Goal: Task Accomplishment & Management: Complete application form

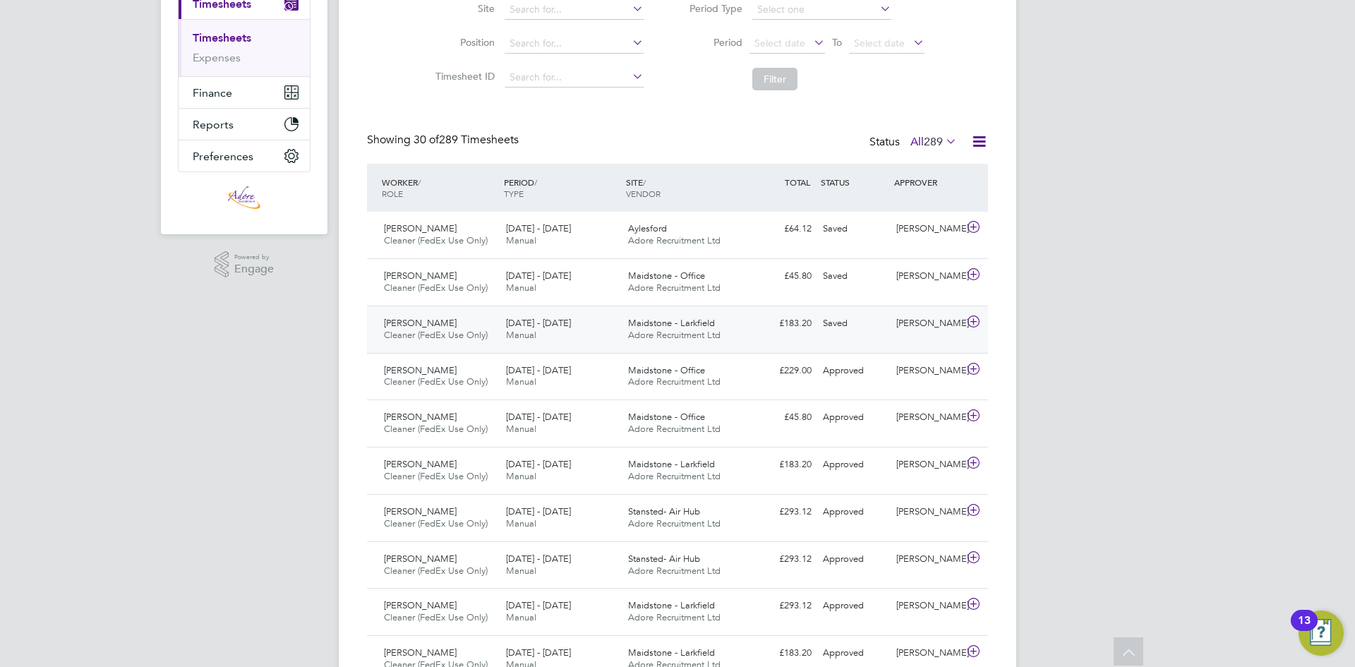
click at [699, 326] on span "Maidstone - Larkfield" at bounding box center [671, 323] width 87 height 12
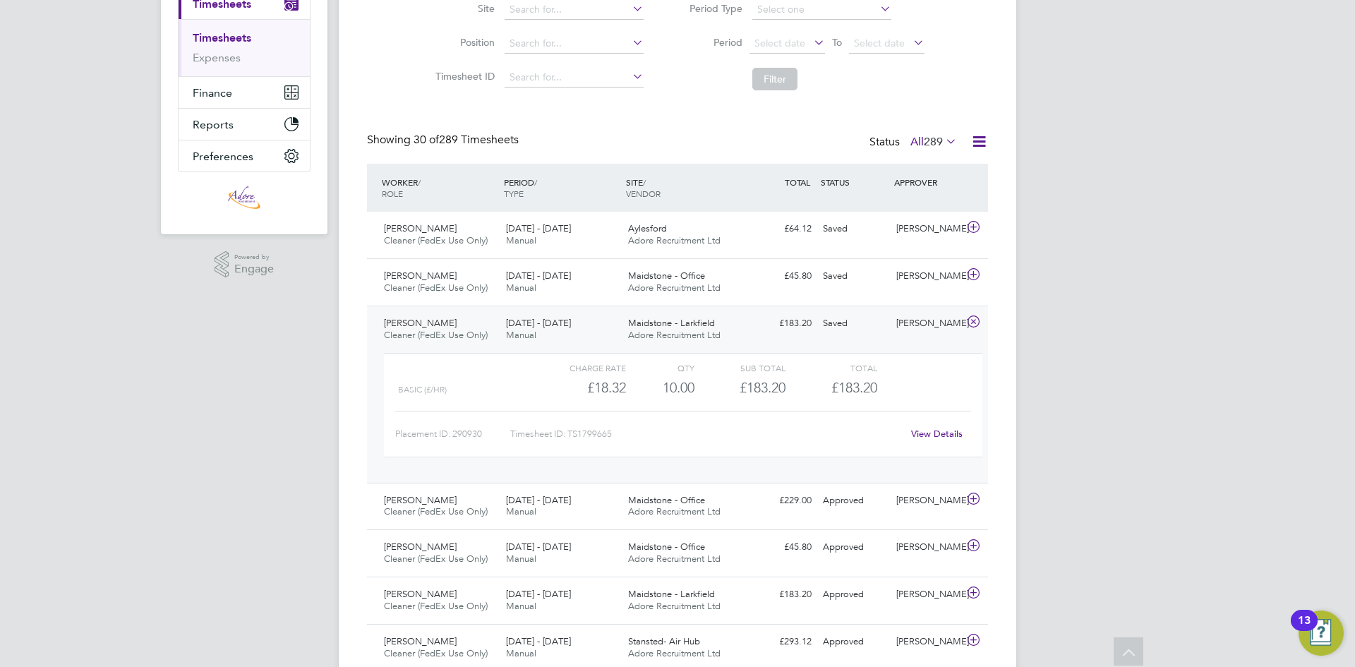
click at [952, 432] on link "View Details" at bounding box center [937, 434] width 52 height 12
click at [576, 228] on div "2 - 8 Aug 2025 Manual" at bounding box center [561, 234] width 122 height 35
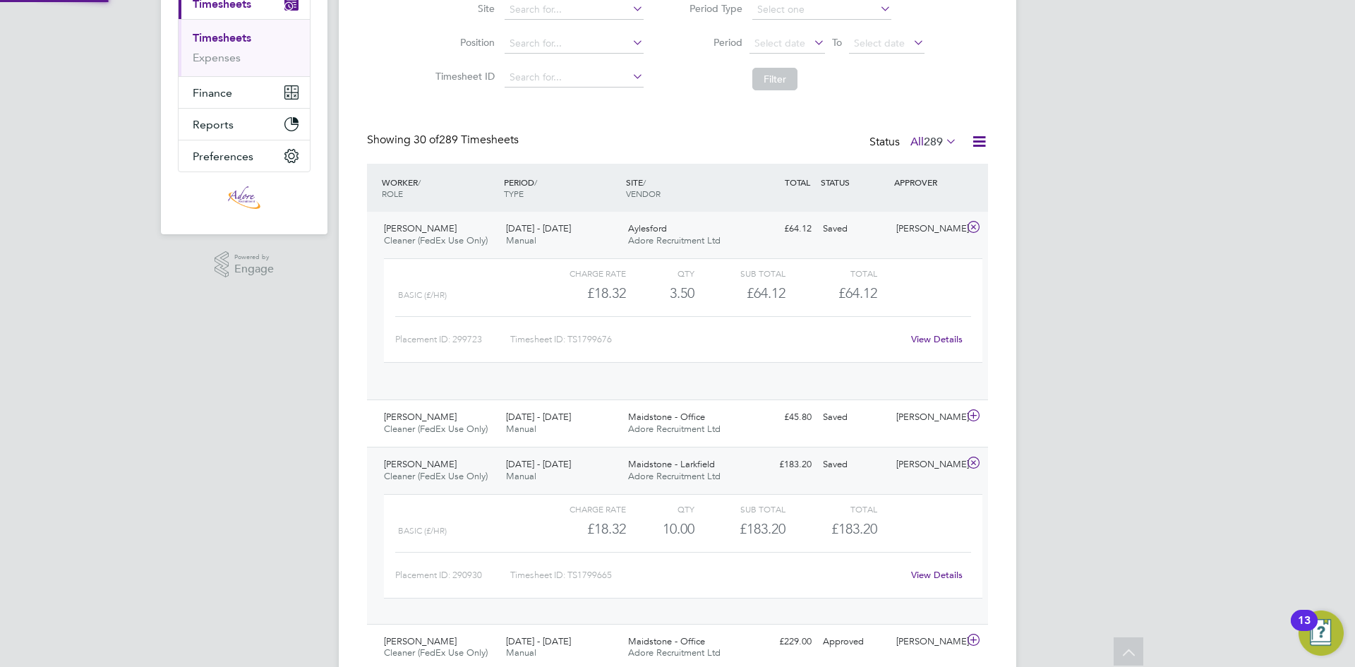
scroll to position [24, 138]
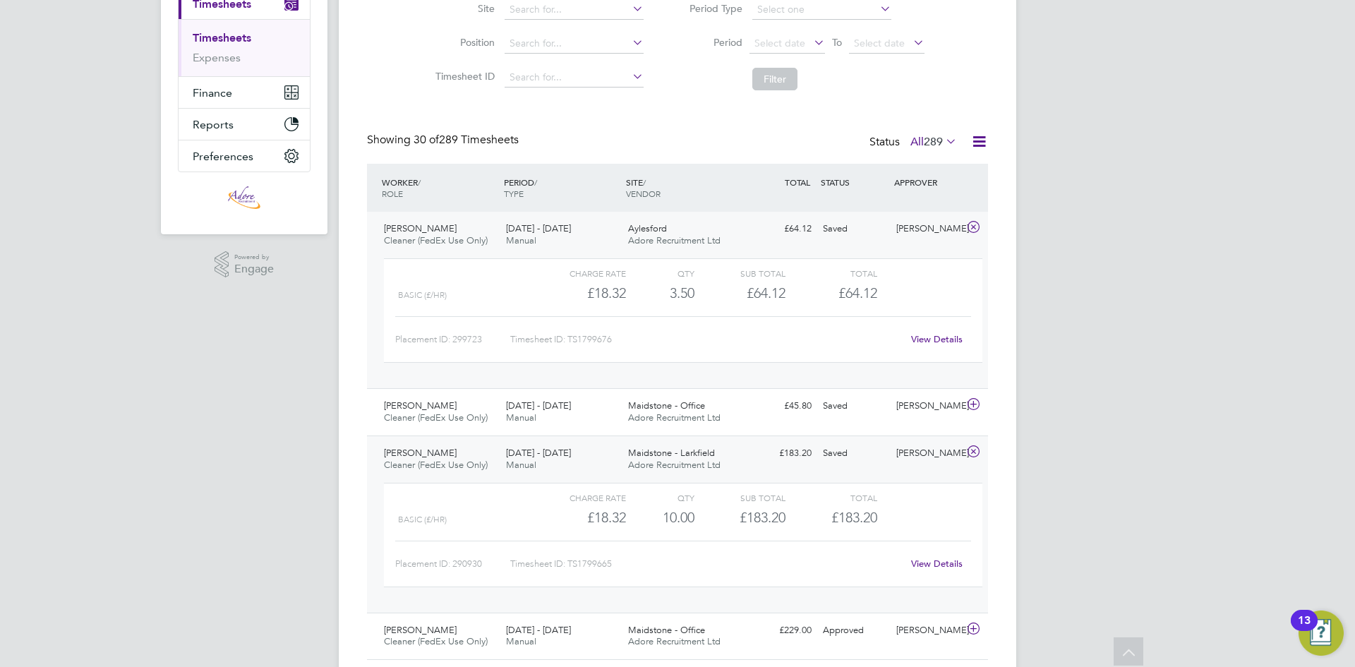
click at [923, 335] on link "View Details" at bounding box center [937, 339] width 52 height 12
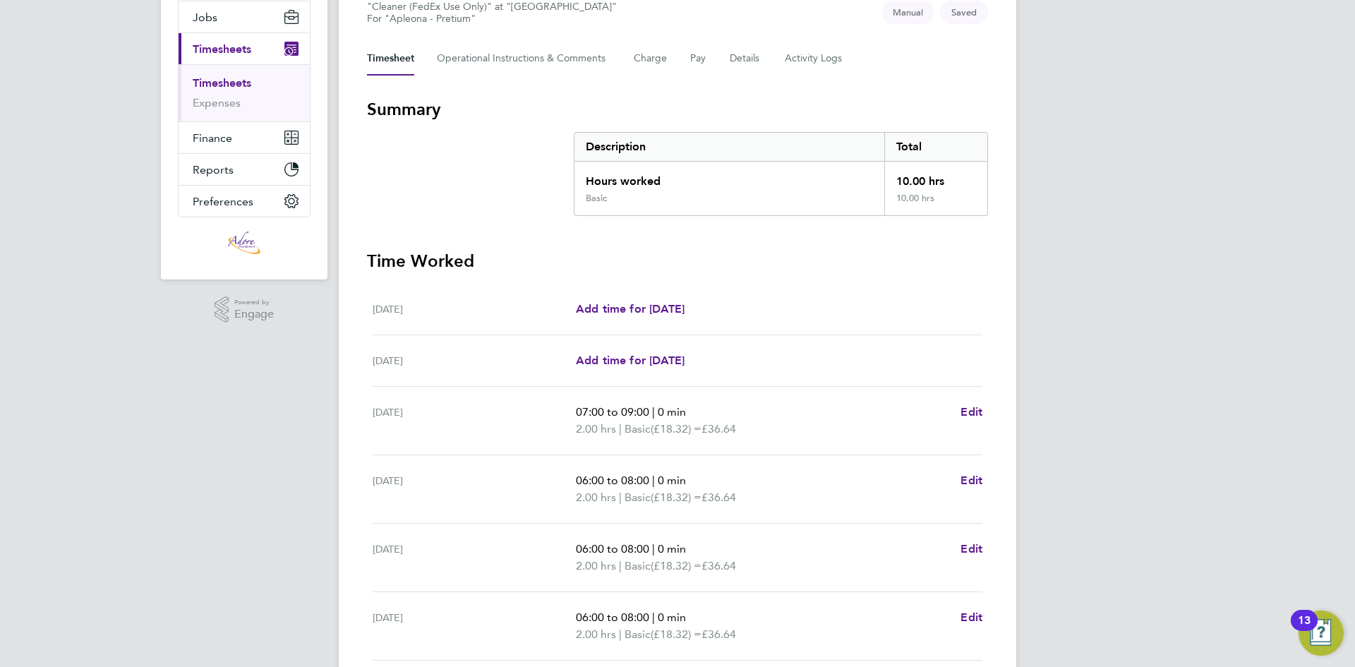
scroll to position [212, 0]
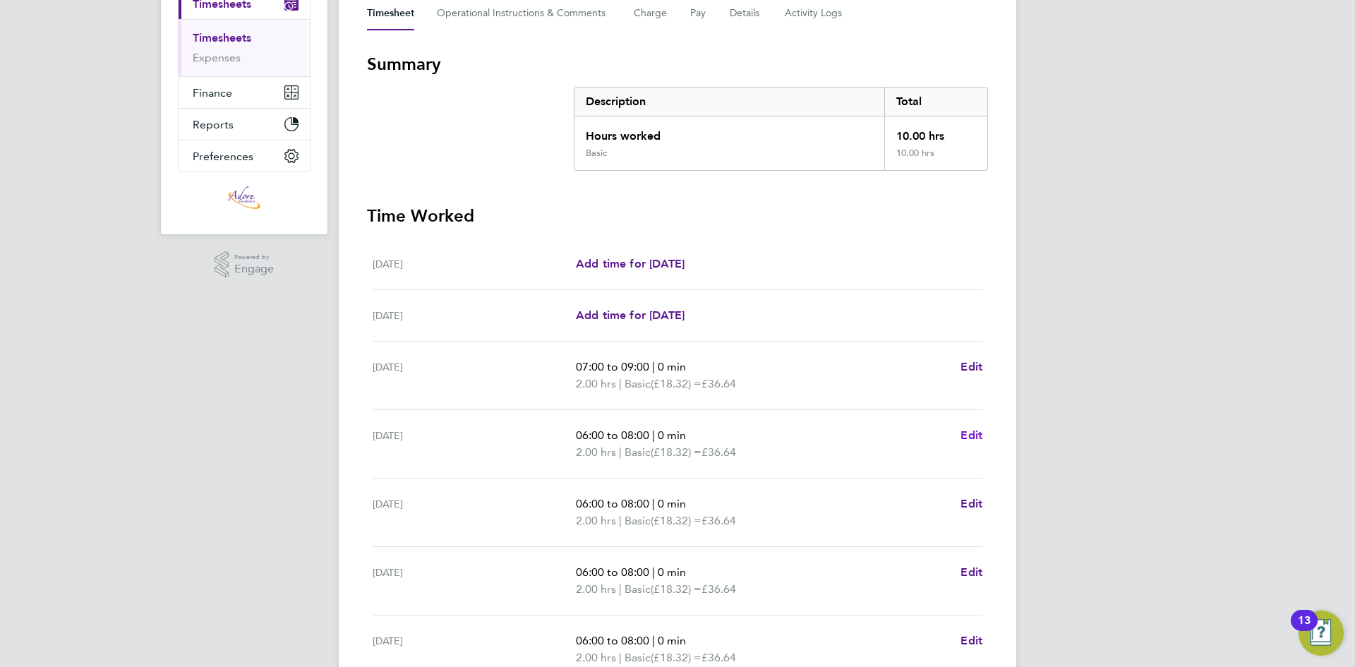
click at [967, 434] on span "Edit" at bounding box center [971, 434] width 22 height 13
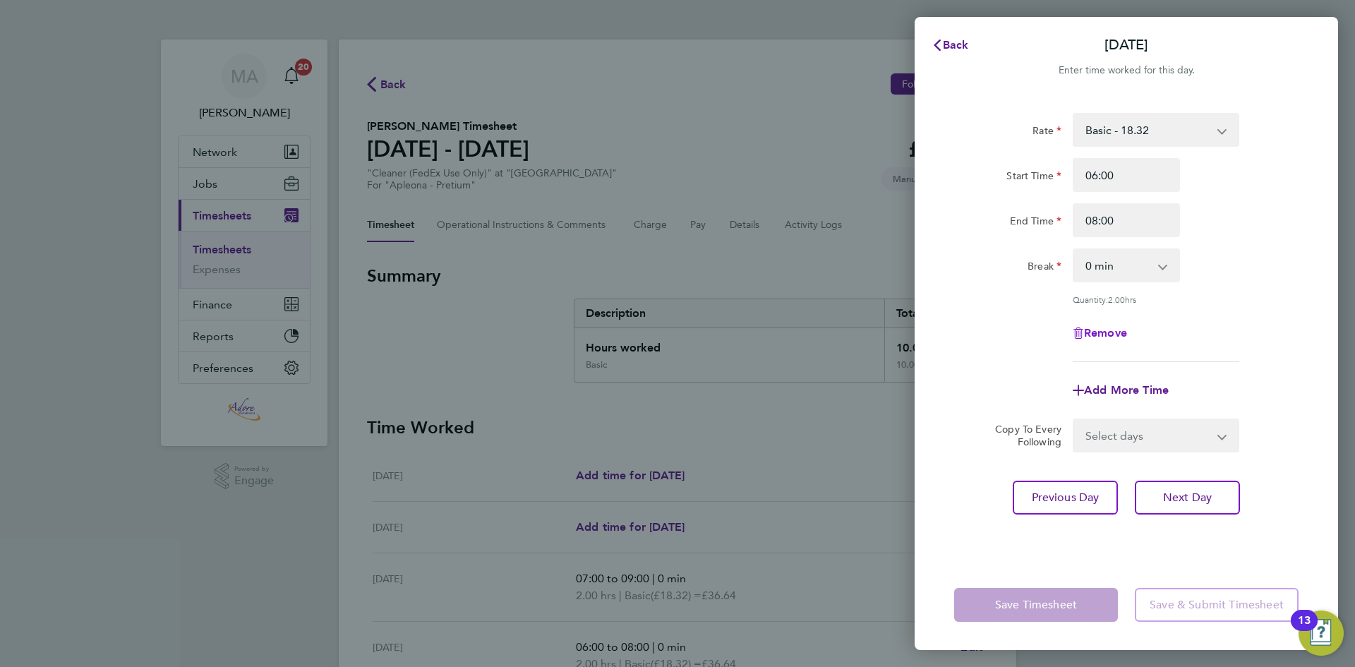
click at [1100, 327] on span "Remove" at bounding box center [1105, 332] width 43 height 13
select select "null"
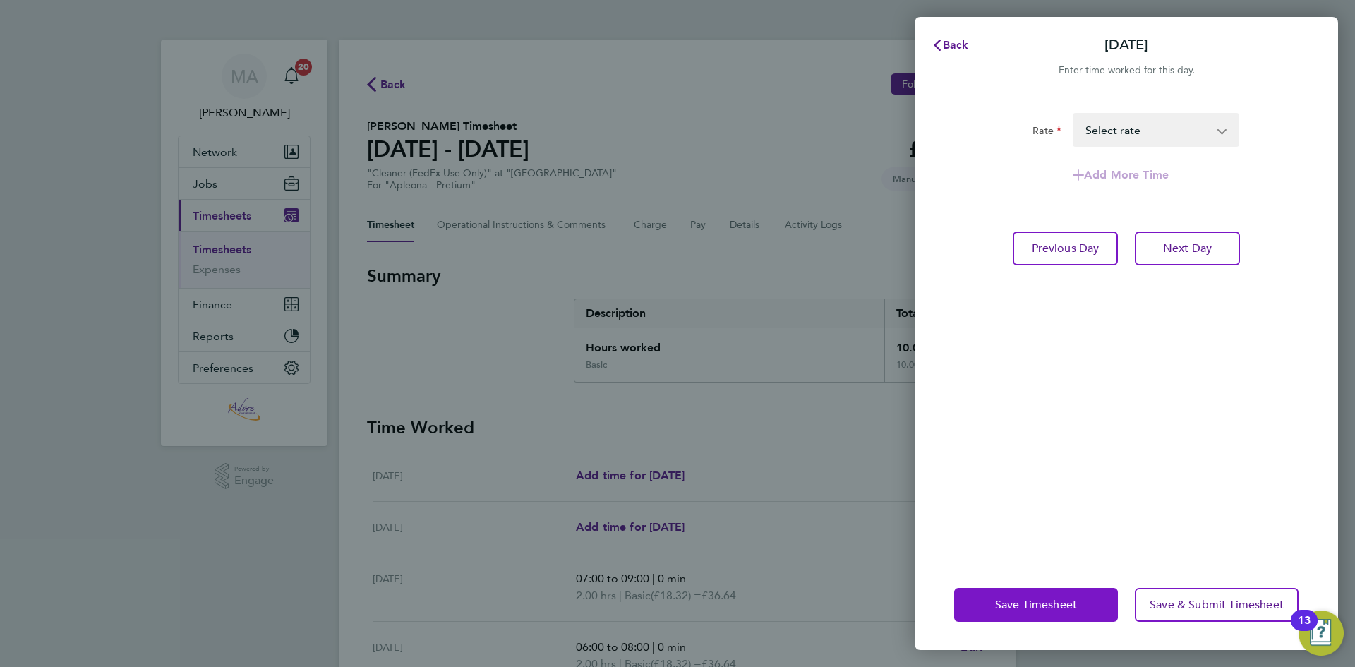
click at [1046, 607] on span "Save Timesheet" at bounding box center [1036, 605] width 82 height 14
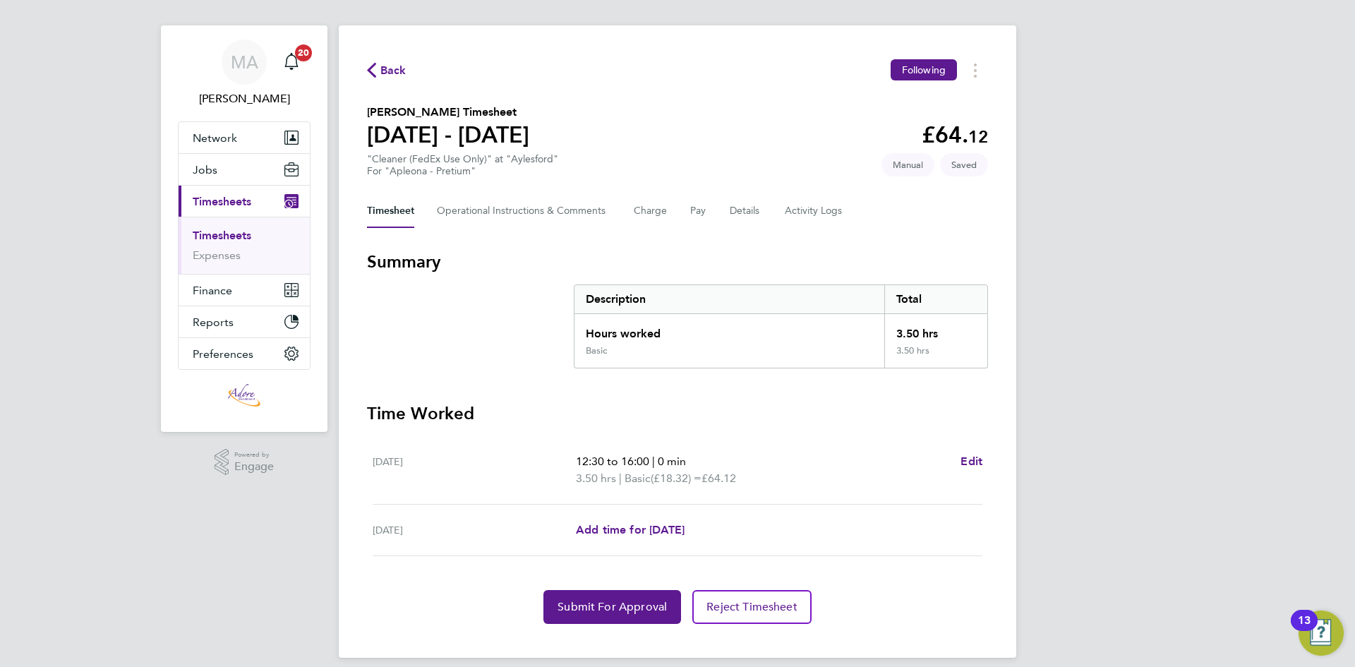
scroll to position [28, 0]
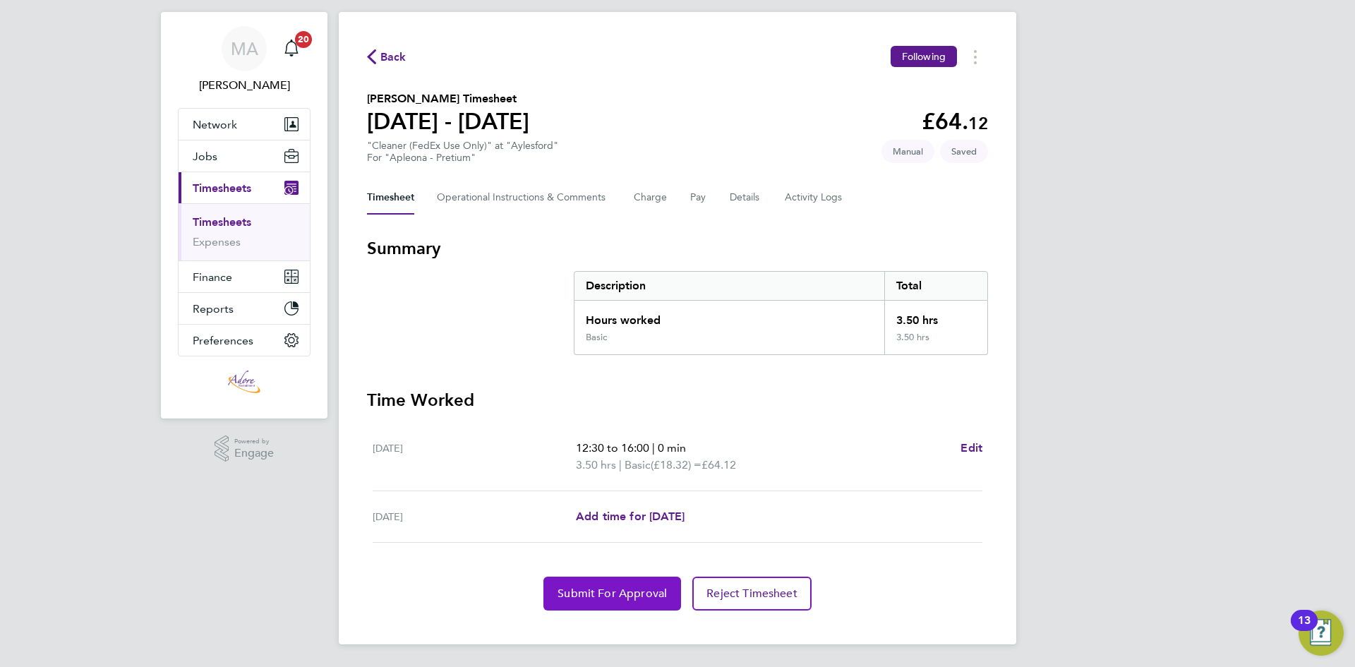
click at [605, 605] on button "Submit For Approval" at bounding box center [612, 594] width 138 height 34
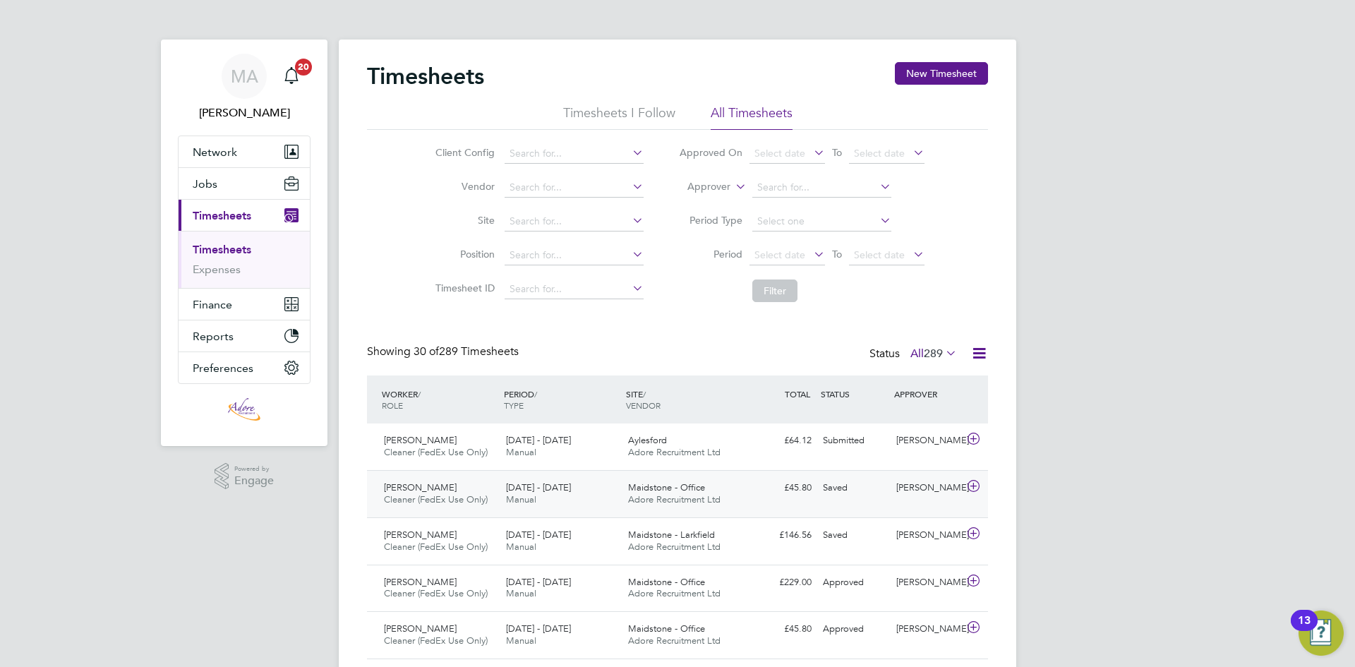
click at [836, 483] on div "Saved" at bounding box center [853, 487] width 73 height 23
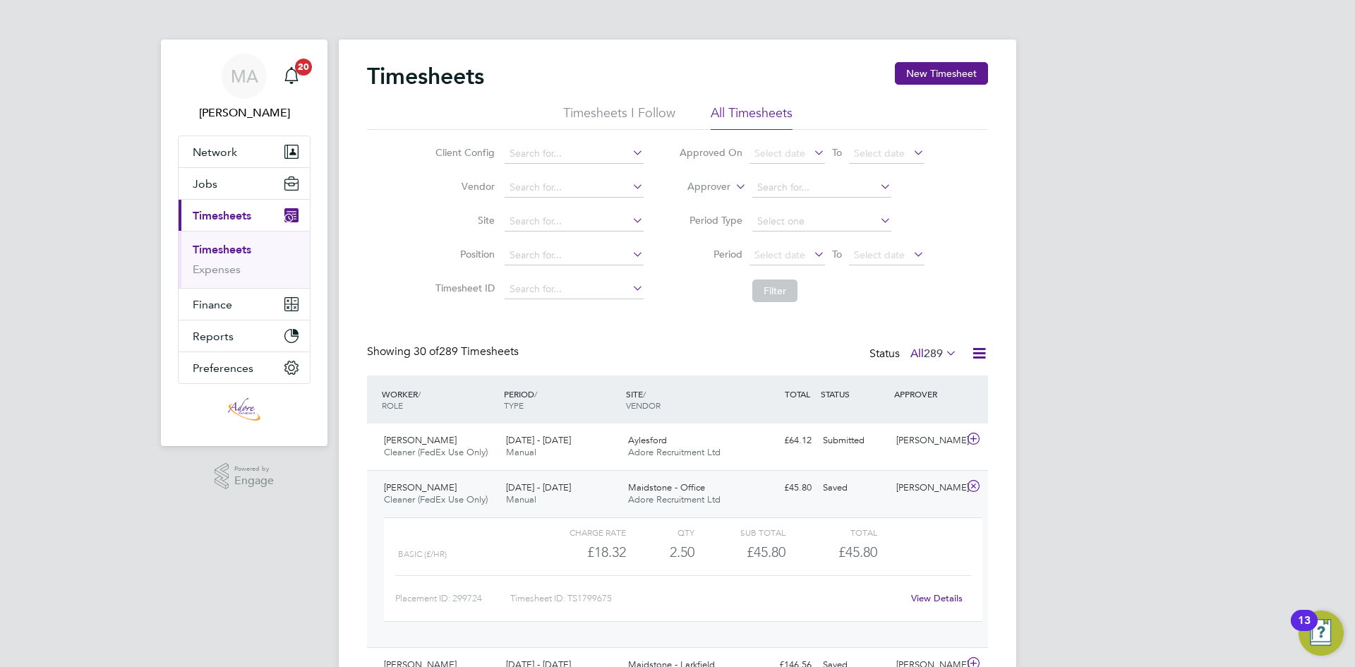
click at [940, 596] on link "View Details" at bounding box center [937, 598] width 52 height 12
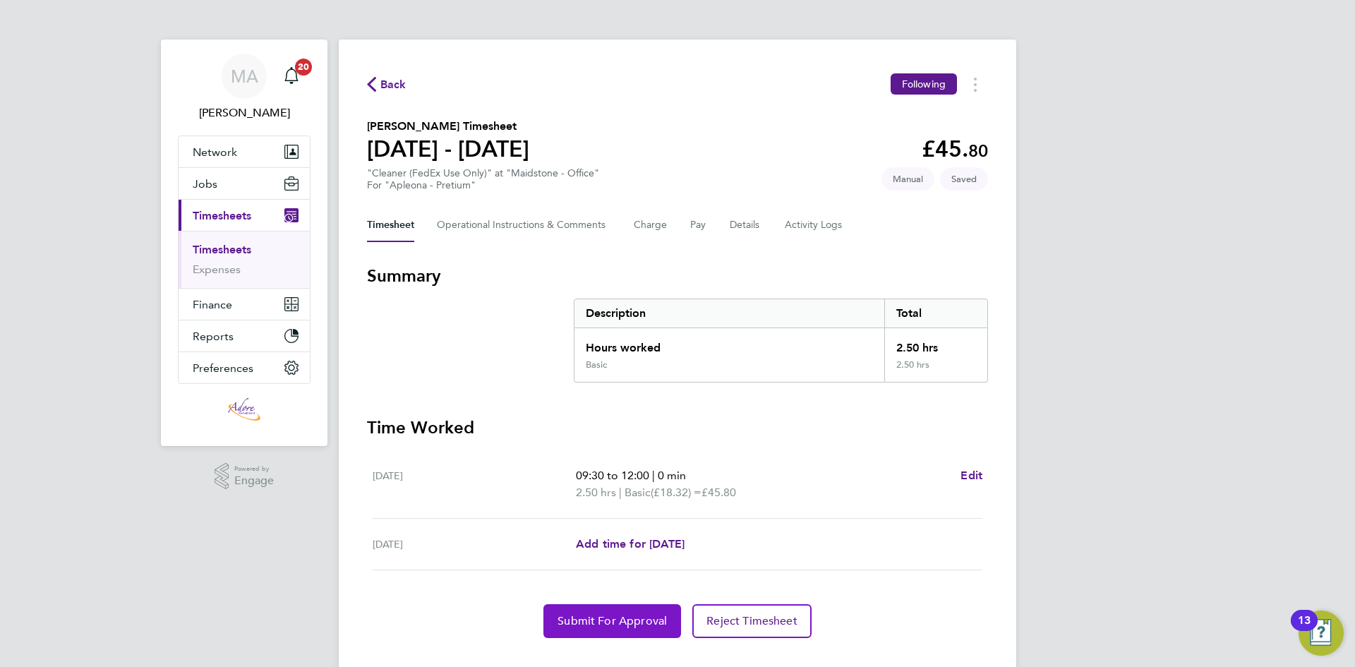
click at [605, 607] on button "Submit For Approval" at bounding box center [612, 621] width 138 height 34
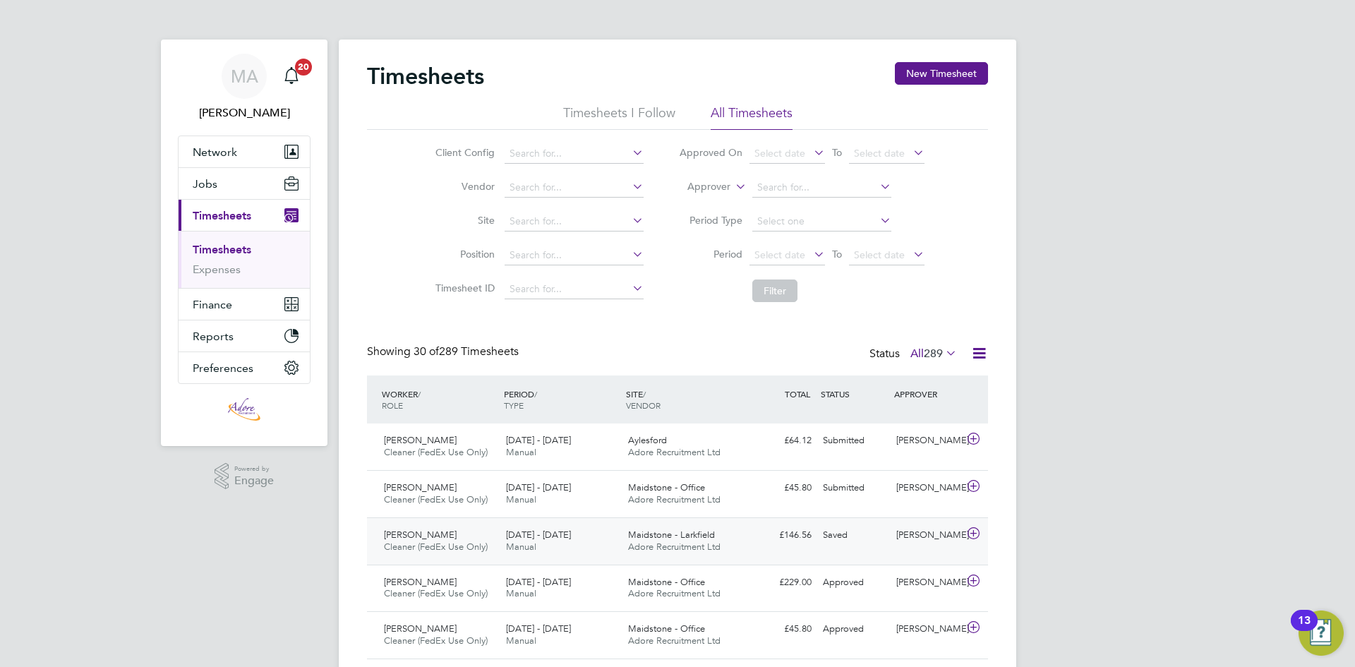
click at [840, 532] on div "Saved" at bounding box center [853, 535] width 73 height 23
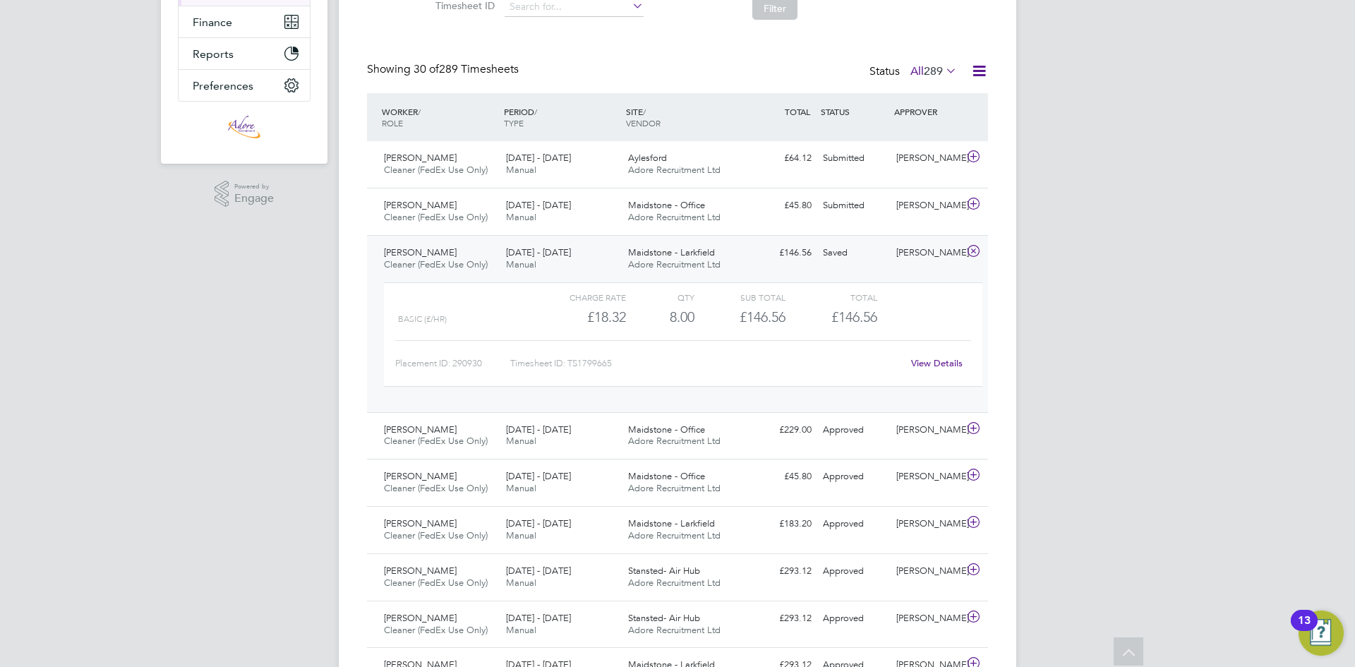
click at [933, 364] on link "View Details" at bounding box center [937, 363] width 52 height 12
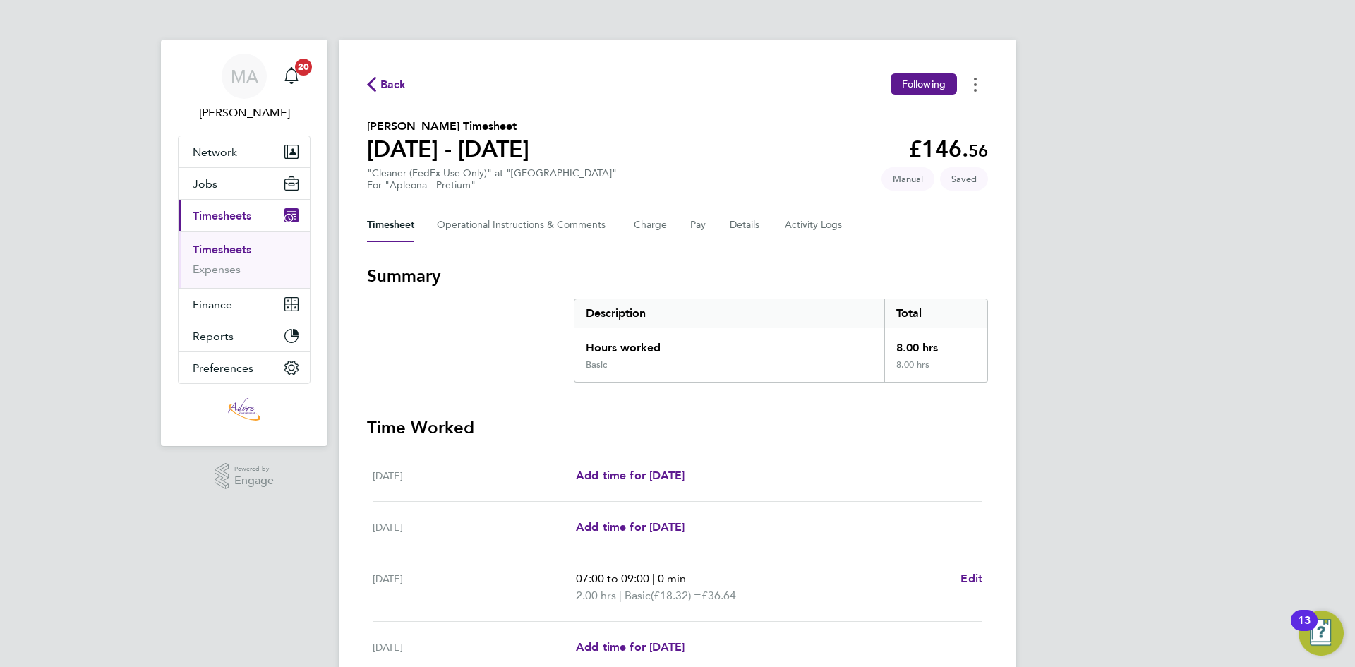
click at [974, 79] on circle "Timesheets Menu" at bounding box center [975, 79] width 3 height 3
click at [737, 90] on div "Back Following [PERSON_NAME] as absent Download timesheet" at bounding box center [677, 84] width 621 height 22
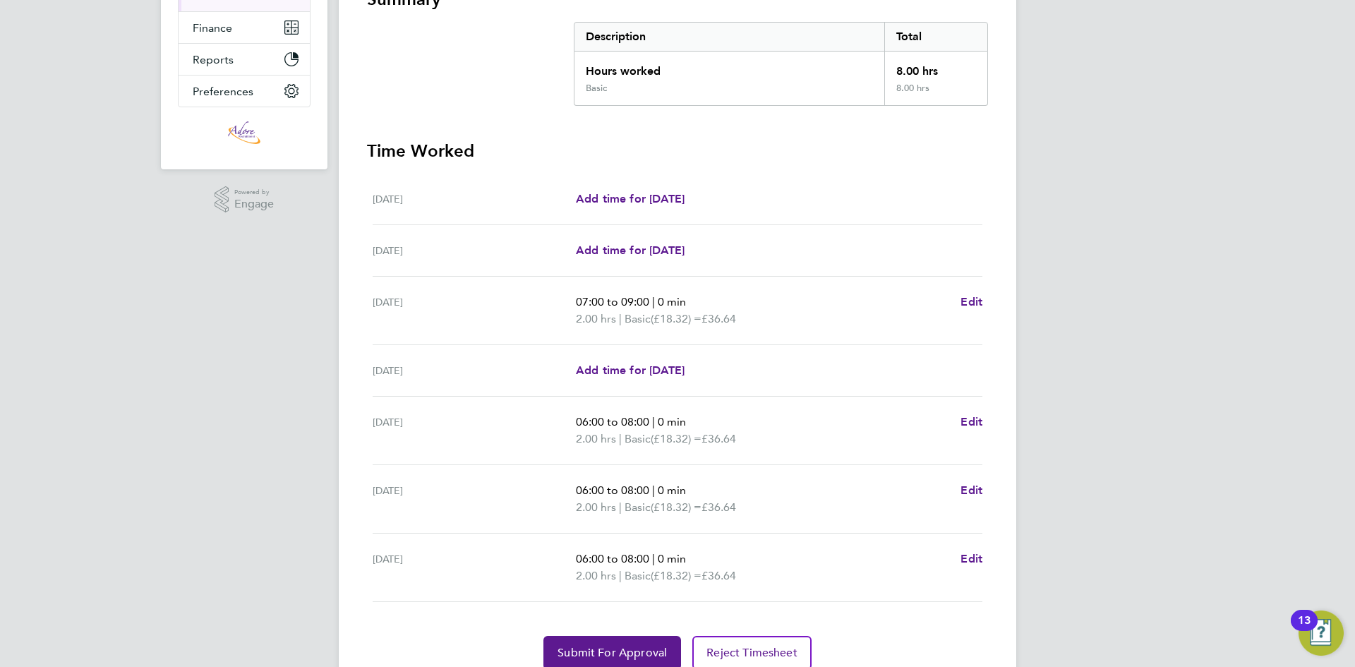
scroll to position [336, 0]
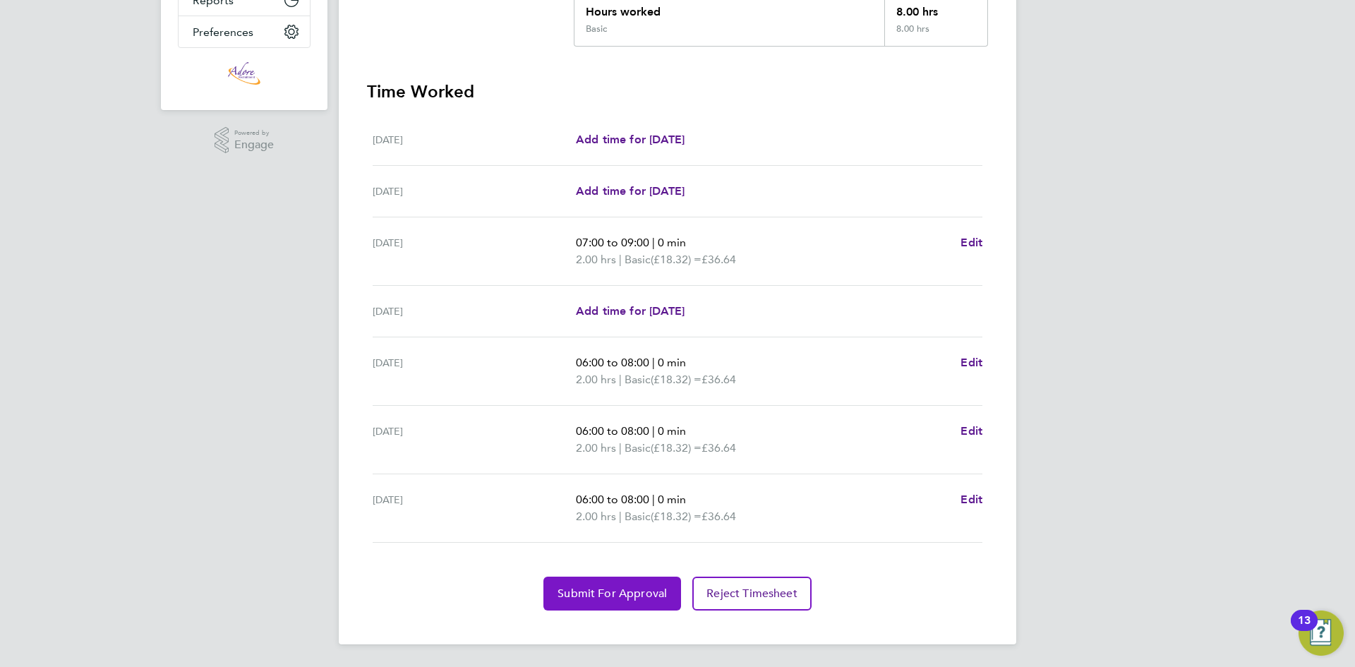
click at [624, 586] on button "Submit For Approval" at bounding box center [612, 594] width 138 height 34
